Goal: Task Accomplishment & Management: Use online tool/utility

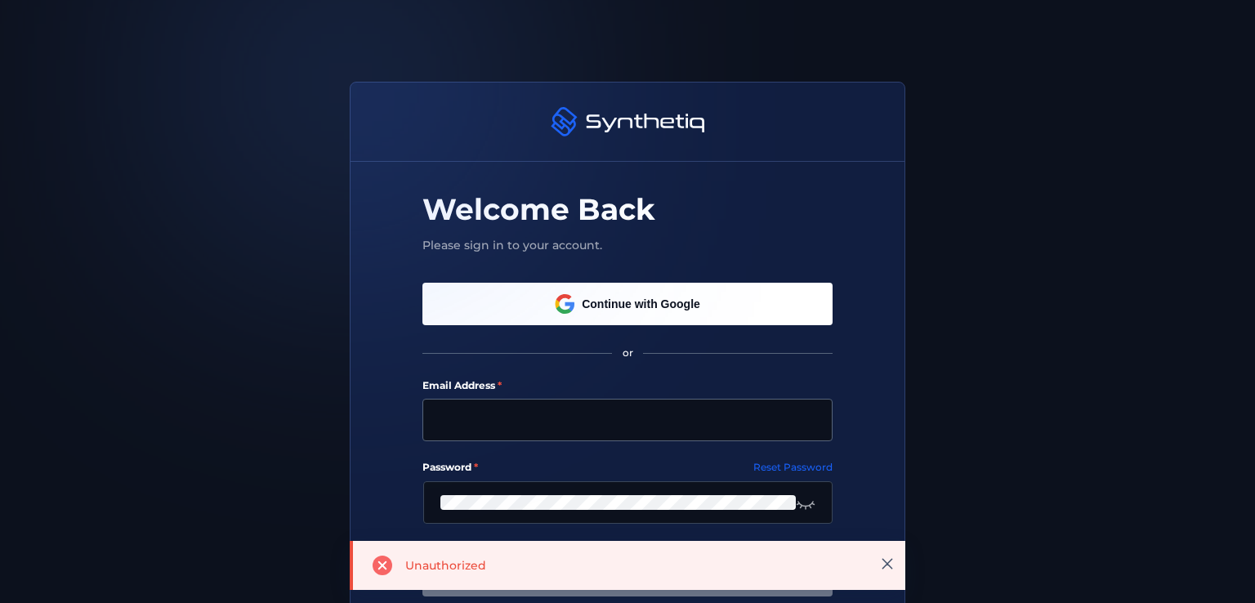
scroll to position [163, 0]
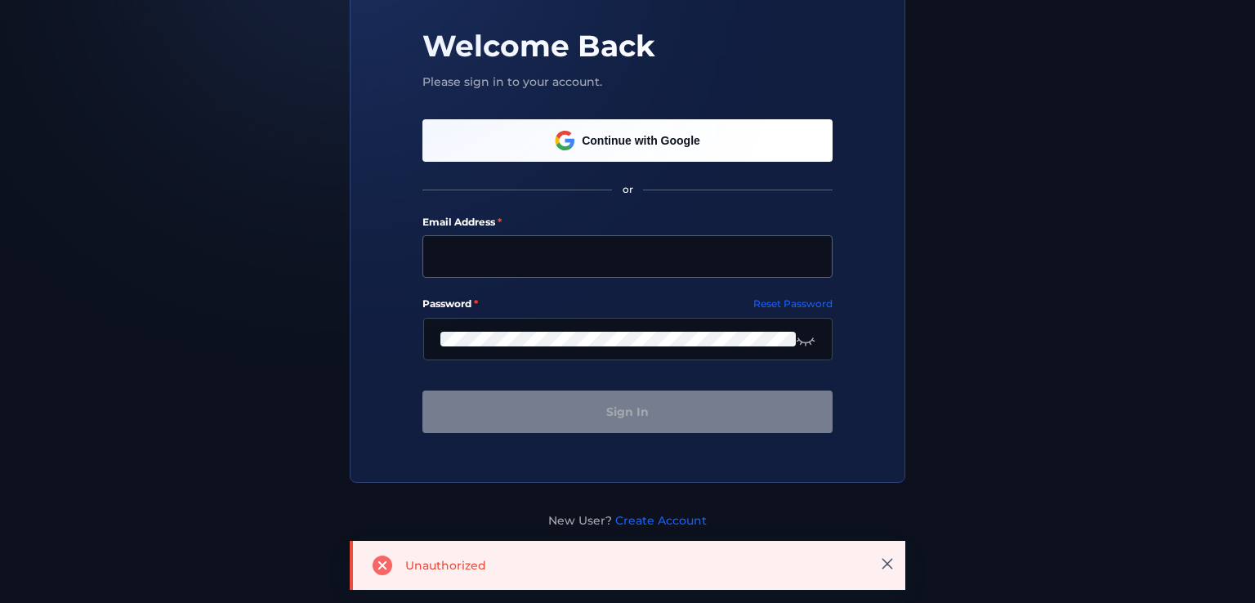
type input "[PERSON_NAME][EMAIL_ADDRESS][PERSON_NAME][DOMAIN_NAME]"
drag, startPoint x: 642, startPoint y: 247, endPoint x: 642, endPoint y: 281, distance: 34.3
click at [642, 247] on input "[PERSON_NAME][EMAIL_ADDRESS][PERSON_NAME][DOMAIN_NAME]" at bounding box center [627, 256] width 410 height 42
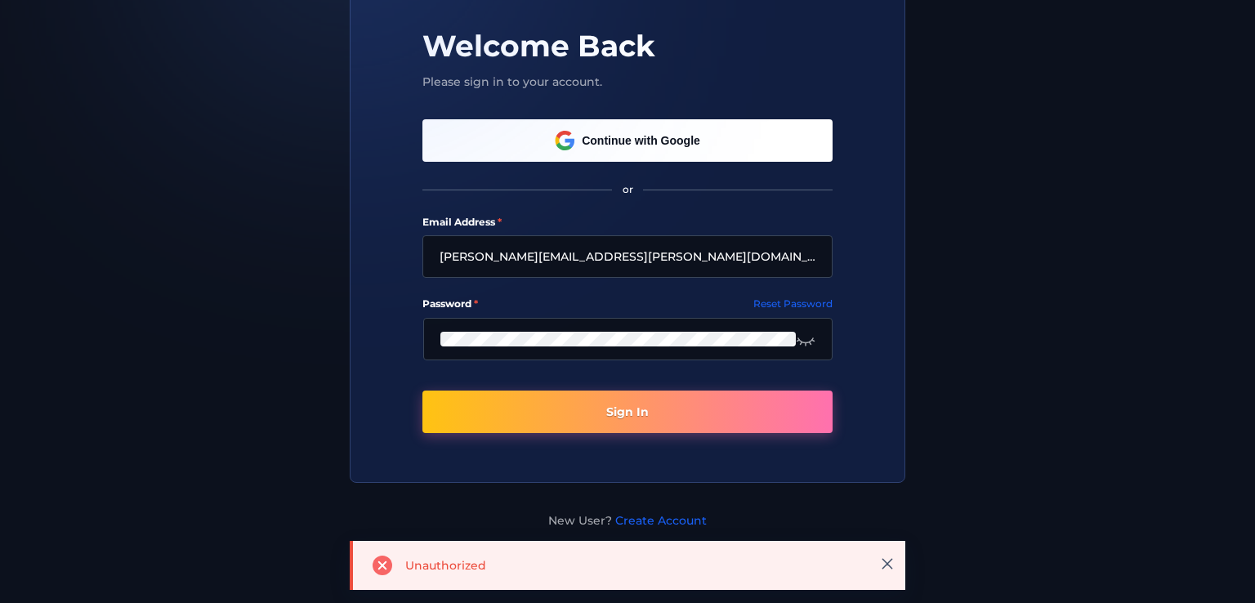
click at [624, 406] on button "Sign In" at bounding box center [627, 412] width 410 height 42
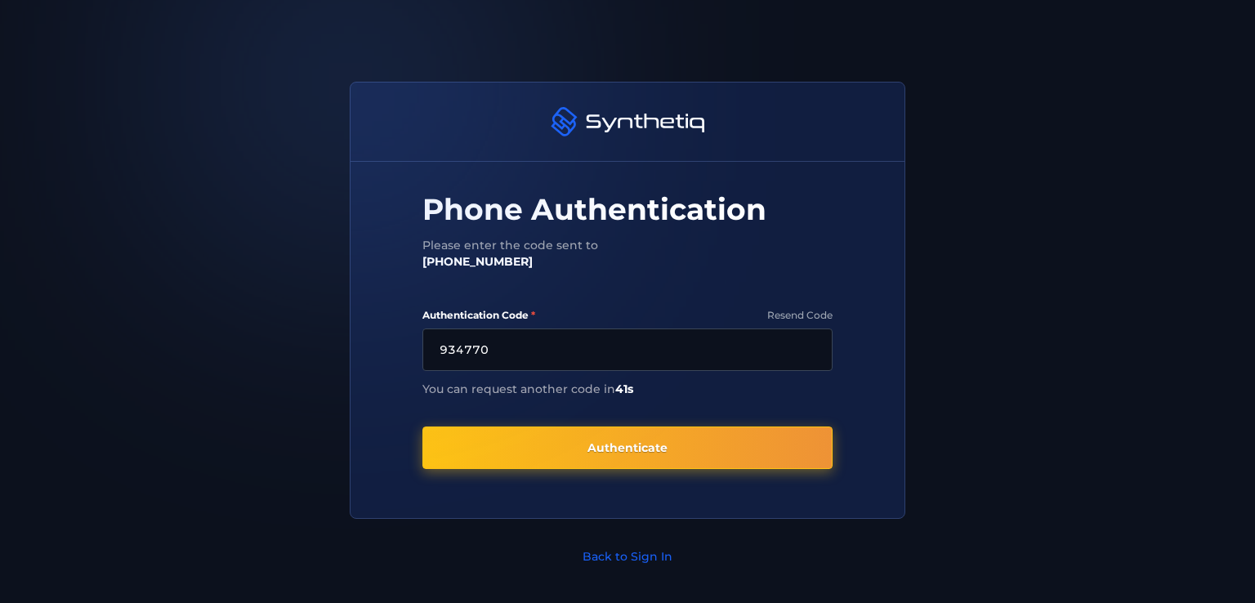
type input "934770"
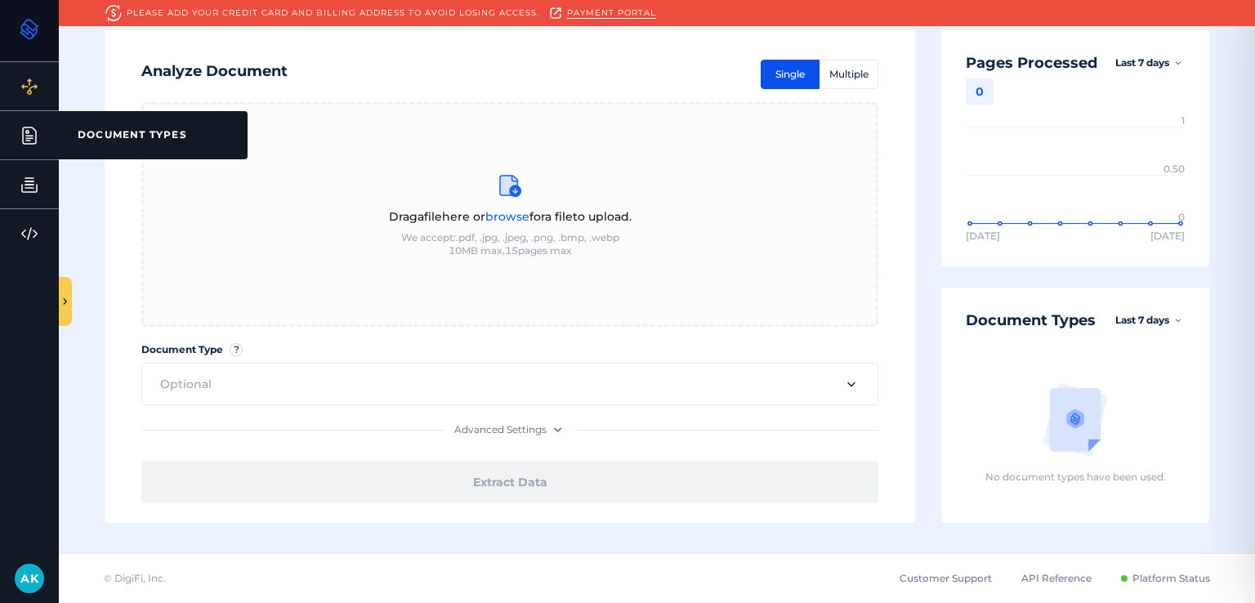
click at [27, 133] on icon at bounding box center [30, 136] width 20 height 20
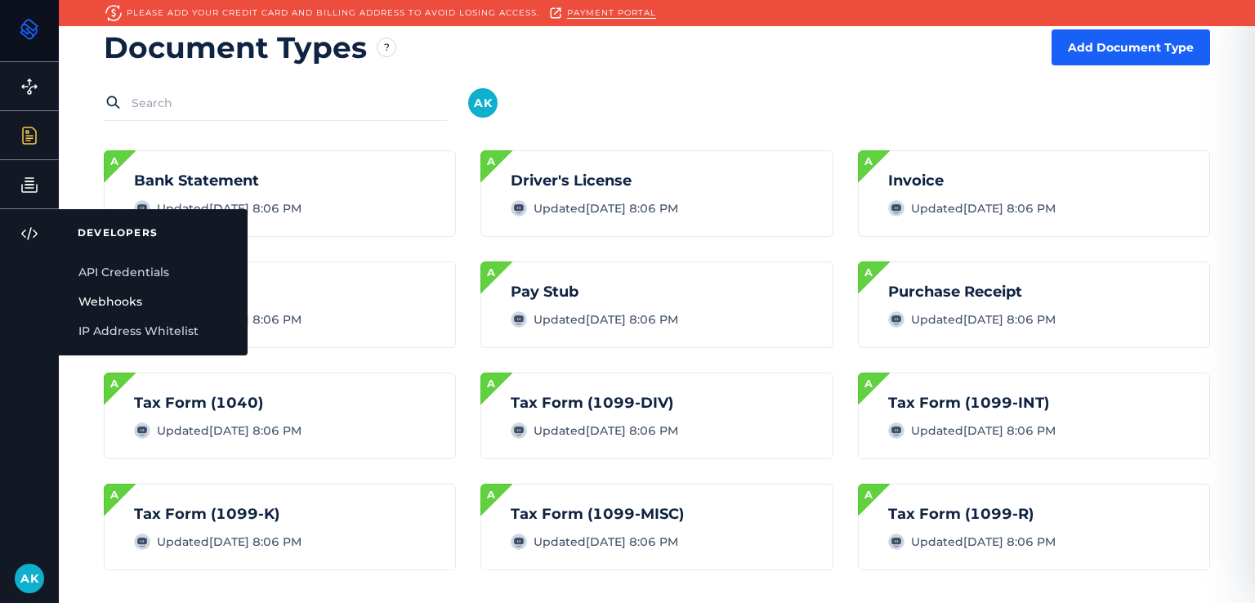
click at [143, 297] on link "Webhooks" at bounding box center [153, 301] width 189 height 29
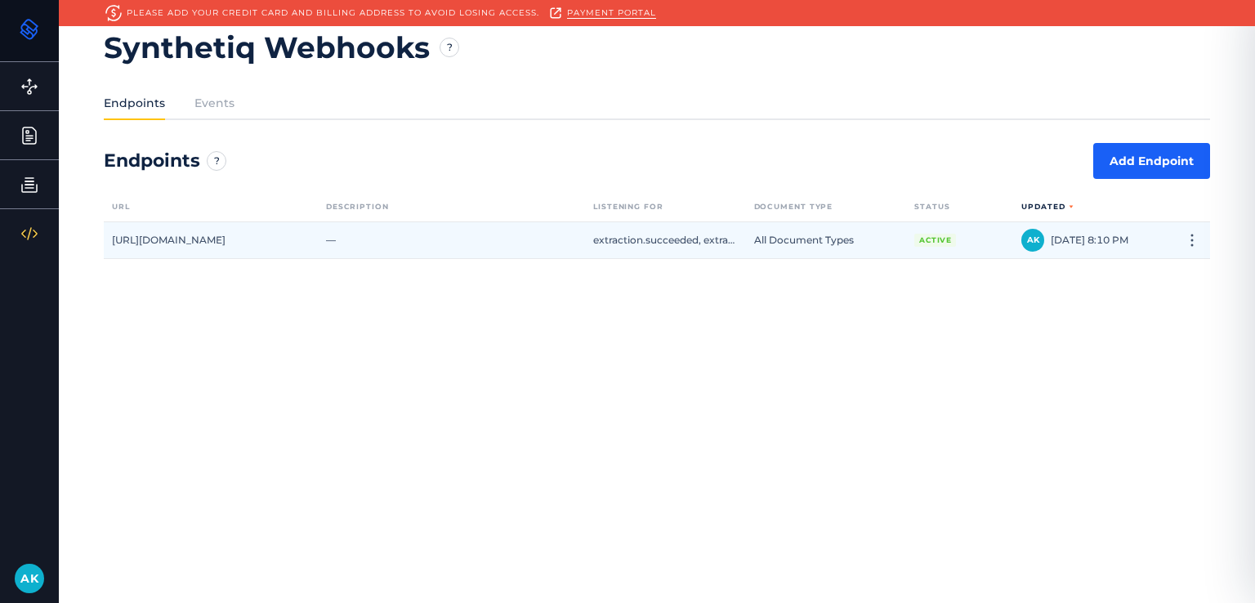
click at [459, 243] on div "—" at bounding box center [451, 240] width 267 height 36
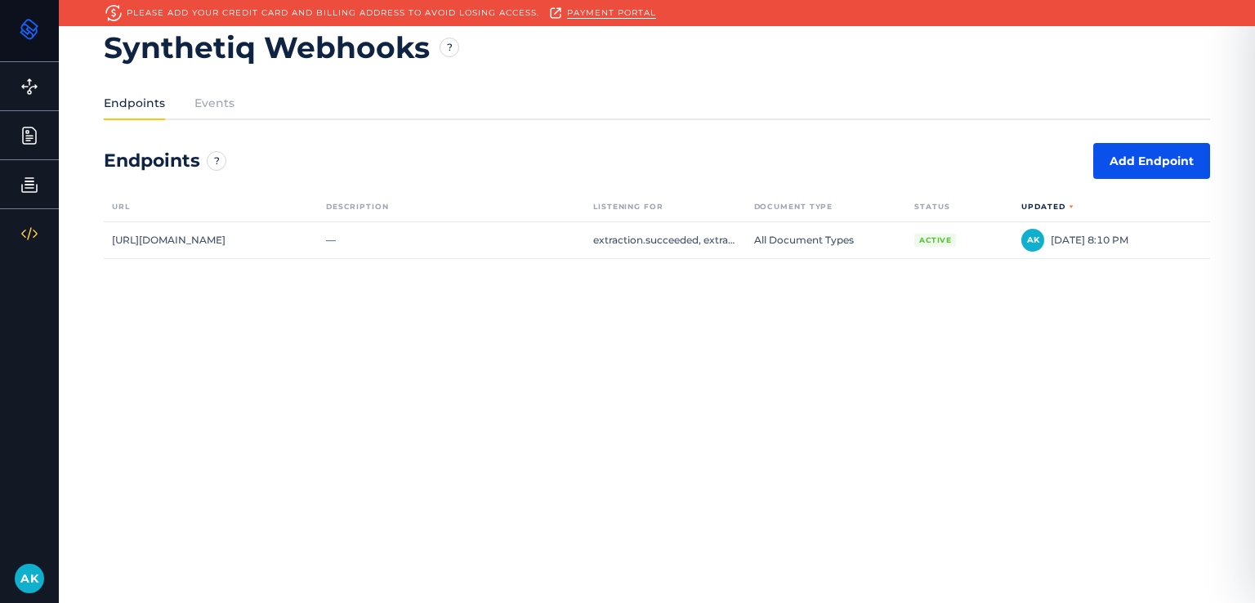
click at [1132, 171] on button "Add Endpoint" at bounding box center [1151, 161] width 117 height 36
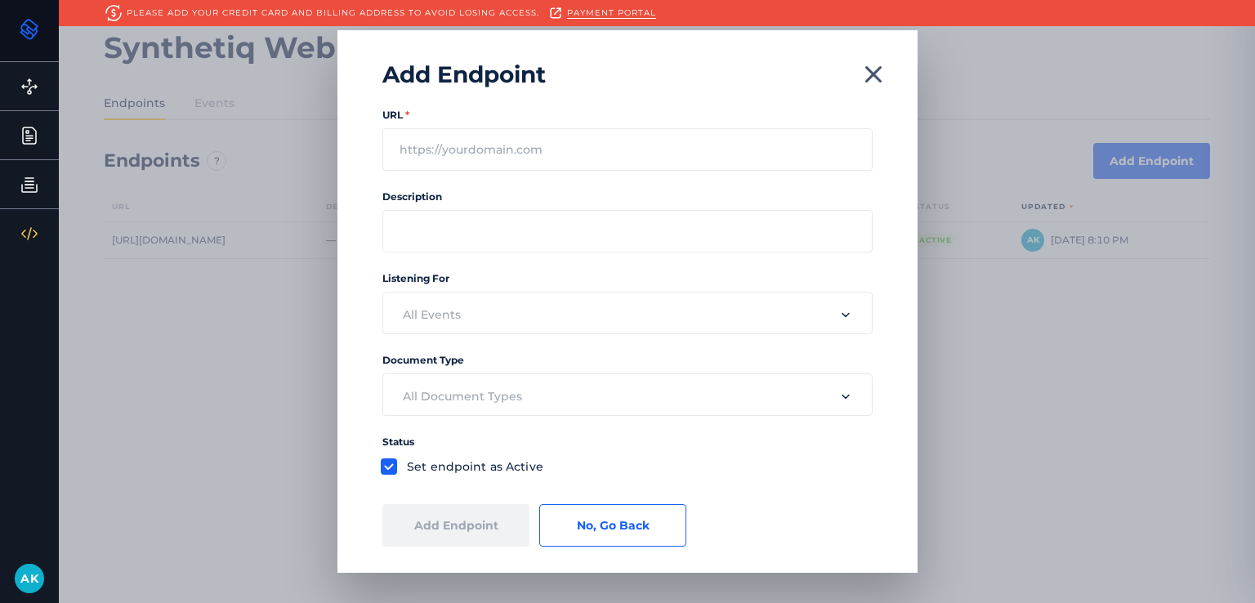
click at [869, 78] on icon "button" at bounding box center [873, 74] width 16 height 16
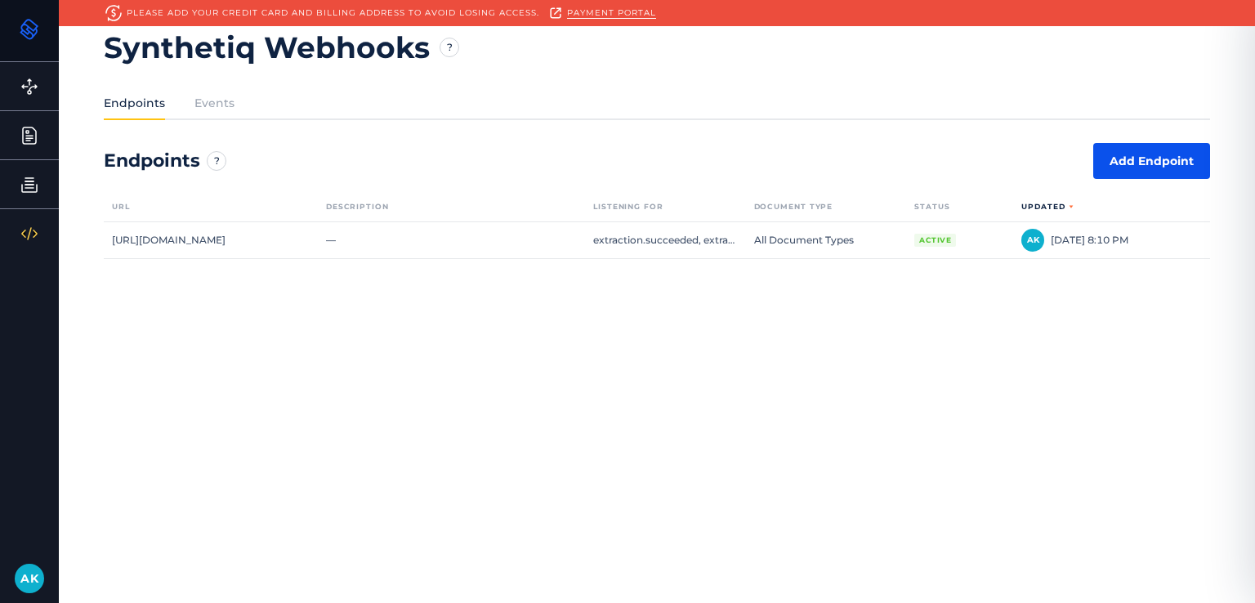
click at [1177, 154] on button "Add Endpoint" at bounding box center [1151, 161] width 117 height 36
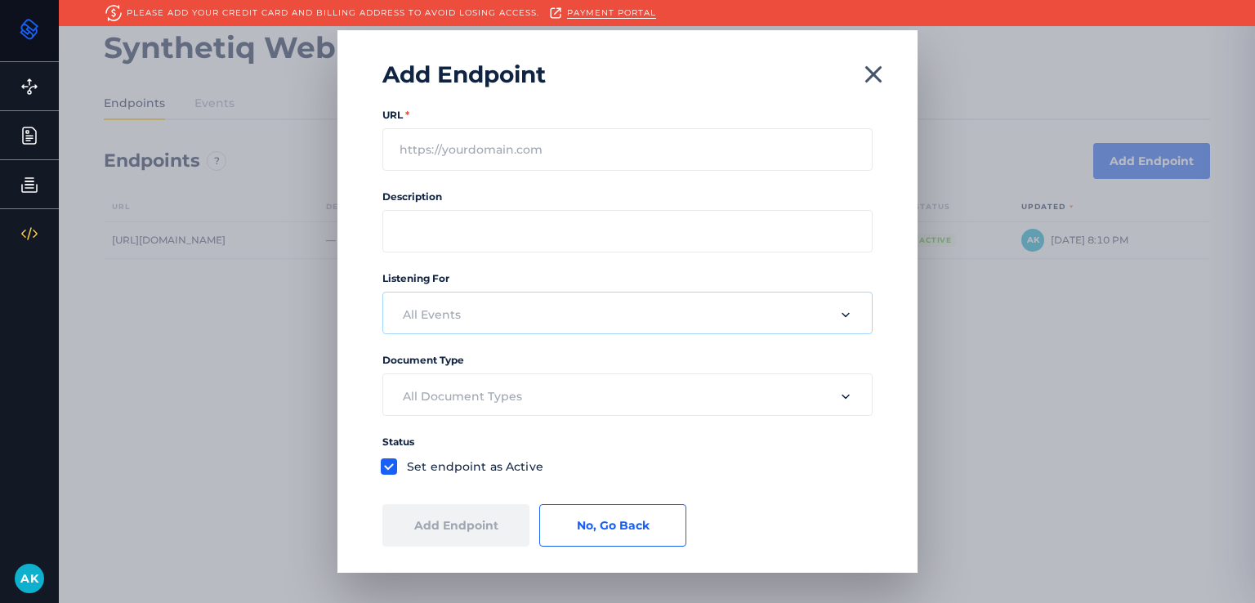
click at [562, 312] on input "text" at bounding box center [608, 315] width 444 height 36
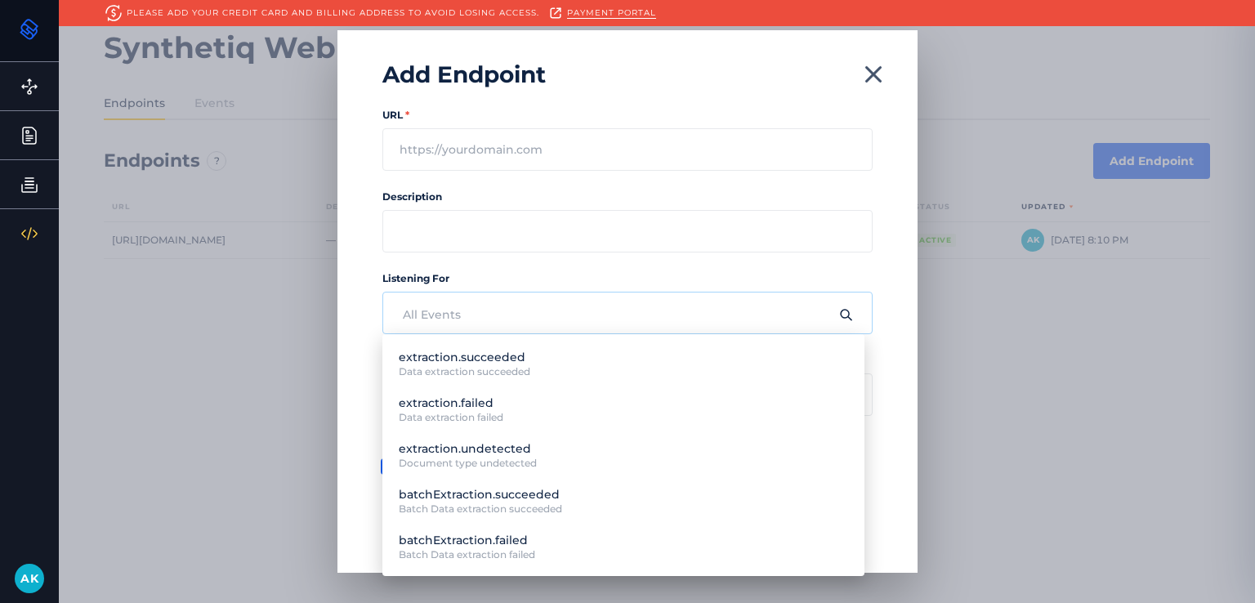
click at [567, 260] on div "Listening For" at bounding box center [627, 293] width 490 height 82
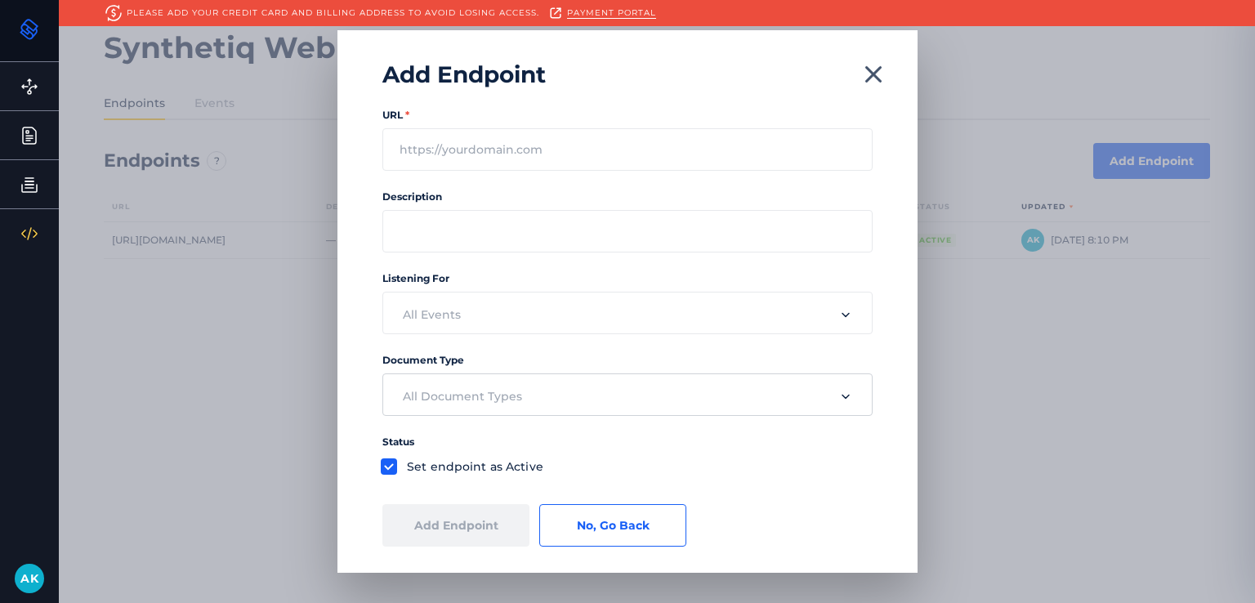
click at [511, 400] on input "text" at bounding box center [608, 396] width 444 height 36
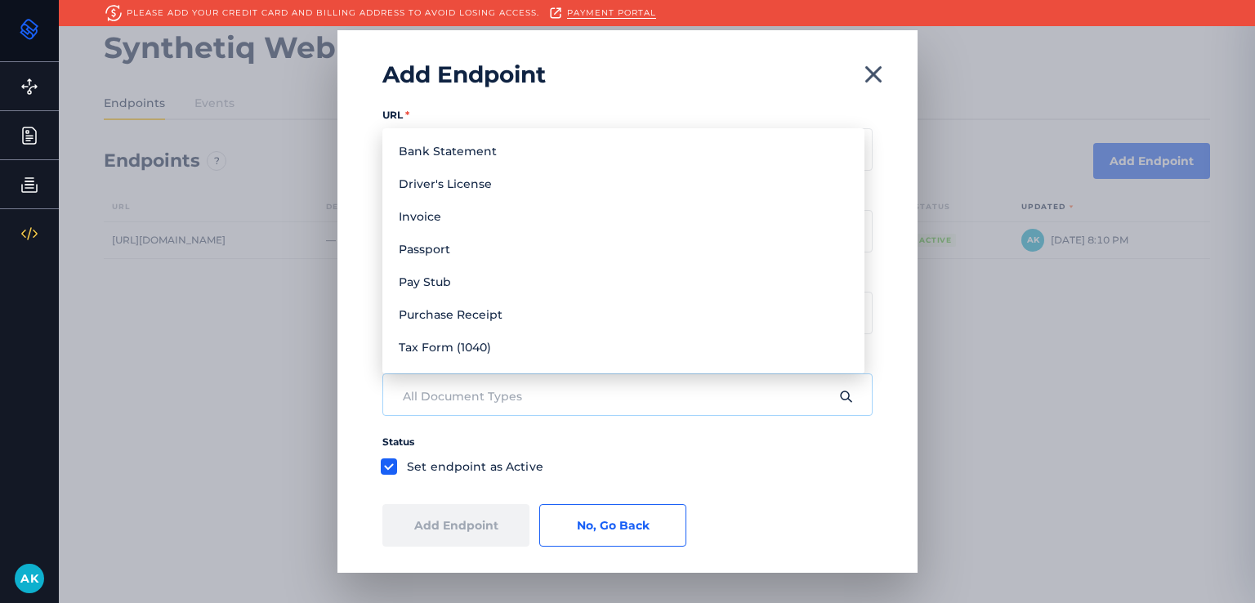
click at [343, 315] on div "URL * Description Listening For Document Type Status Set endpoint as Active Add…" at bounding box center [627, 337] width 580 height 497
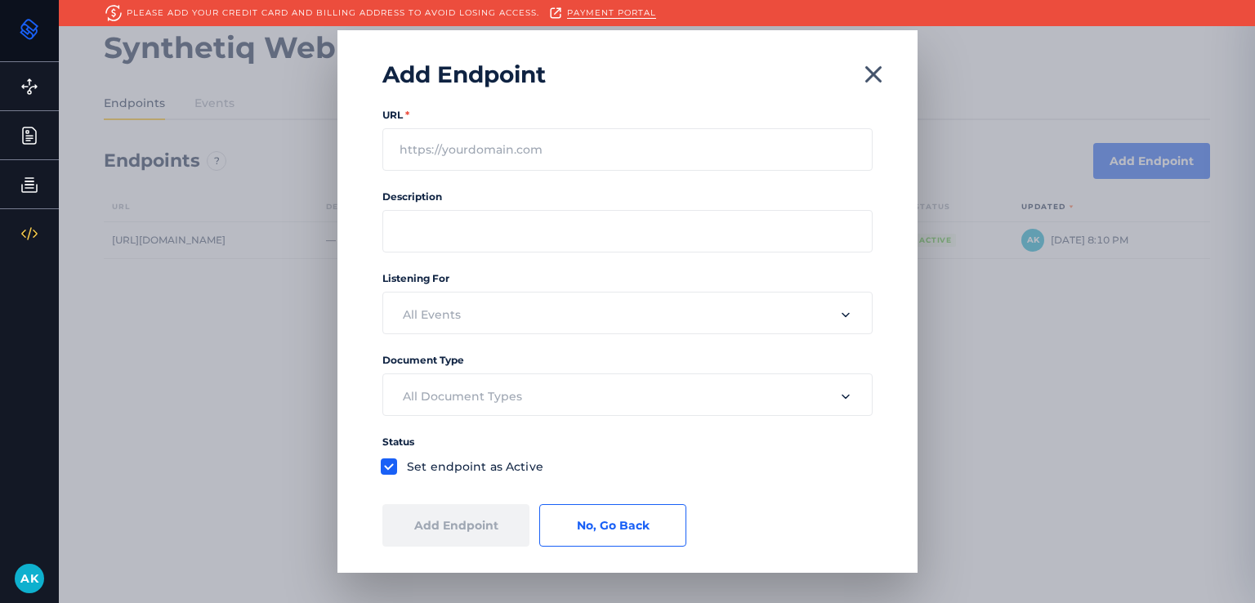
click at [875, 66] on icon "button" at bounding box center [873, 74] width 29 height 29
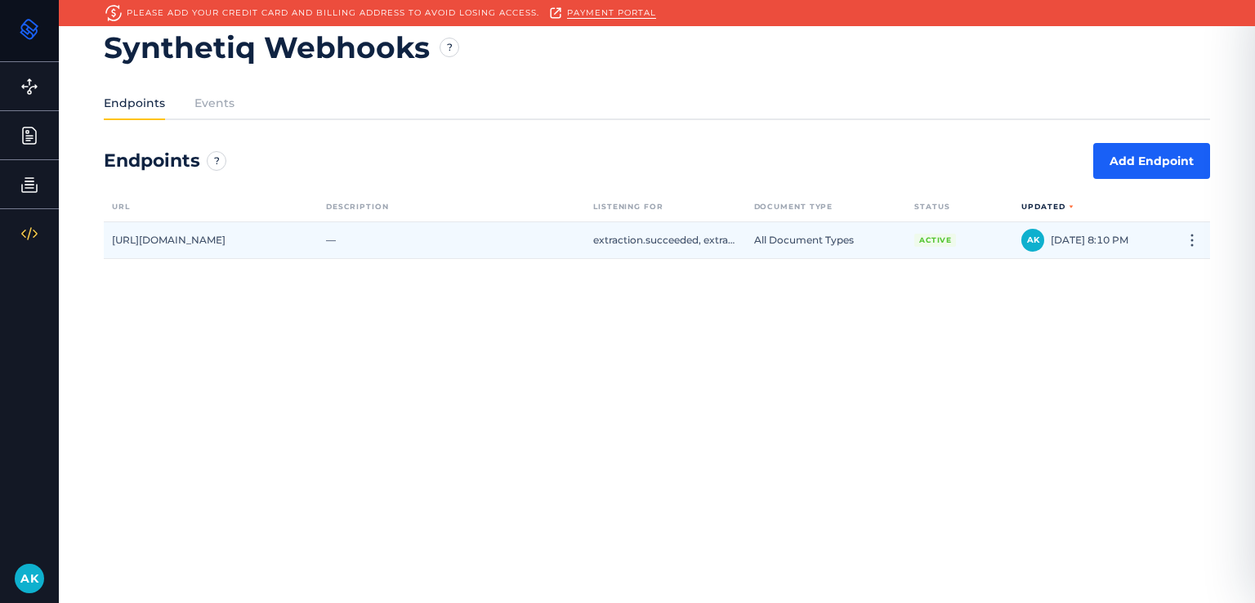
click at [328, 252] on div "—" at bounding box center [451, 240] width 267 height 36
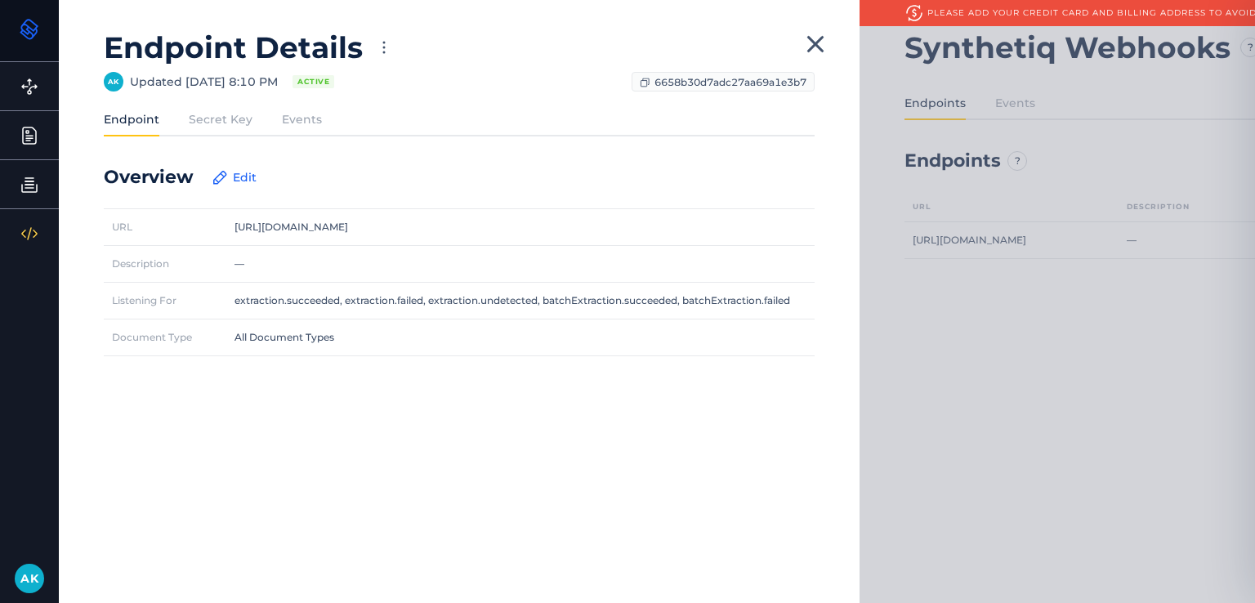
click at [234, 120] on label "Secret Key" at bounding box center [221, 119] width 64 height 16
click at [0, 0] on input "Secret Key" at bounding box center [0, 0] width 0 height 0
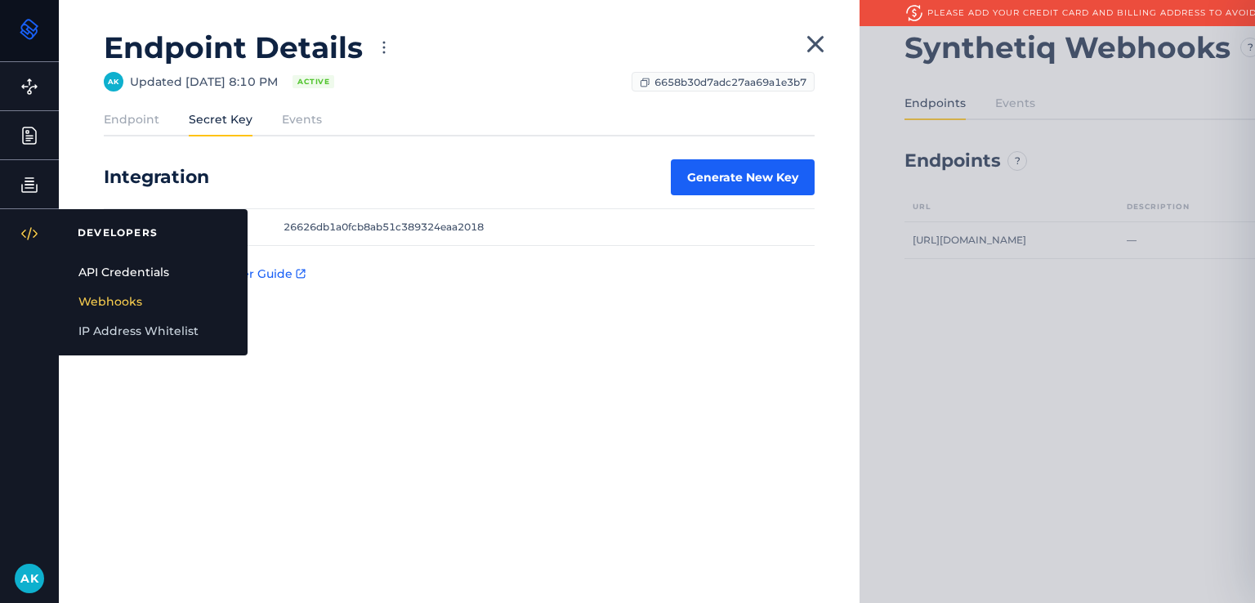
click at [118, 270] on link "API Credentials" at bounding box center [153, 271] width 189 height 29
